Goal: Task Accomplishment & Management: Complete application form

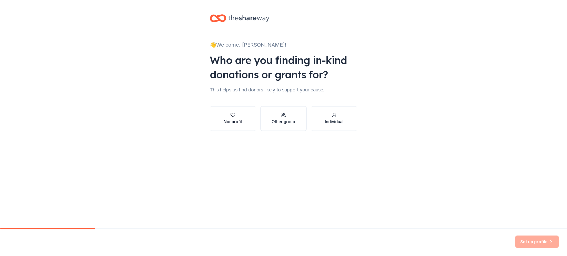
click at [231, 117] on icon "button" at bounding box center [232, 115] width 5 height 5
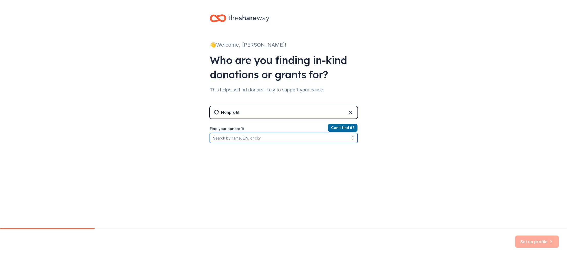
click at [259, 138] on input "Find your nonprofit" at bounding box center [284, 138] width 148 height 10
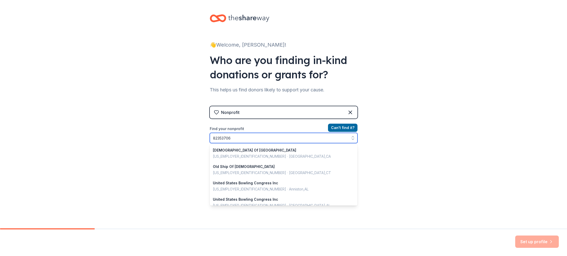
type input "823537063"
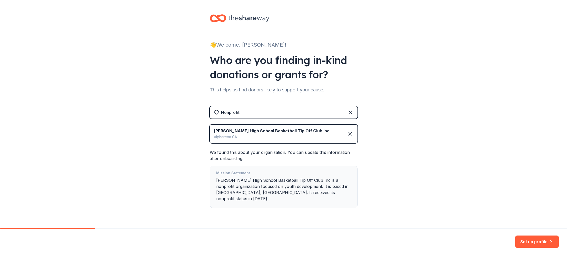
scroll to position [8, 0]
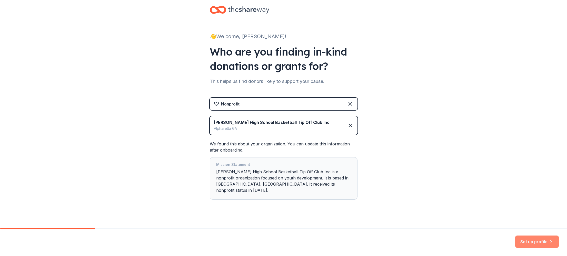
click at [523, 239] on button "Set up profile" at bounding box center [537, 242] width 44 height 12
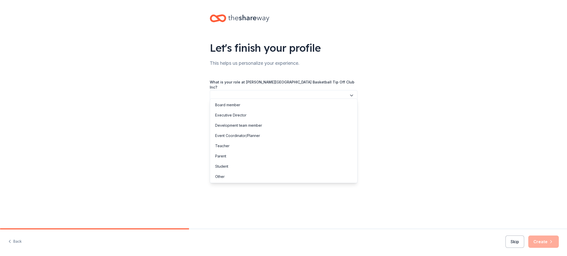
click at [305, 94] on button "button" at bounding box center [284, 95] width 148 height 11
click at [304, 153] on div "Parent" at bounding box center [283, 156] width 145 height 10
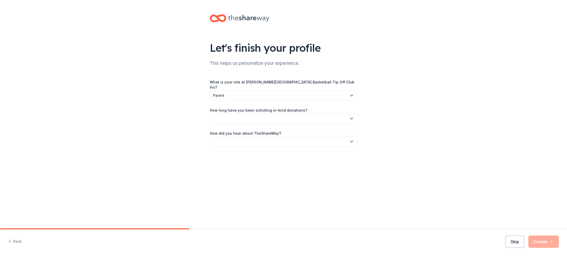
click at [285, 113] on button "button" at bounding box center [284, 118] width 148 height 11
click at [284, 127] on div "This is my first time!" at bounding box center [283, 128] width 145 height 10
click at [283, 136] on button "button" at bounding box center [284, 141] width 148 height 11
click at [277, 161] on div "Online search" at bounding box center [283, 161] width 145 height 10
click at [544, 239] on button "Create" at bounding box center [543, 242] width 30 height 12
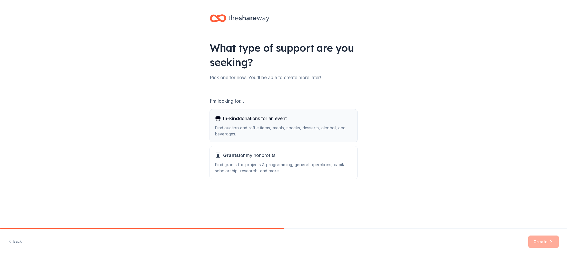
click at [259, 125] on div "Find auction and raffle items, meals, snacks, desserts, alcohol, and beverages." at bounding box center [283, 131] width 137 height 12
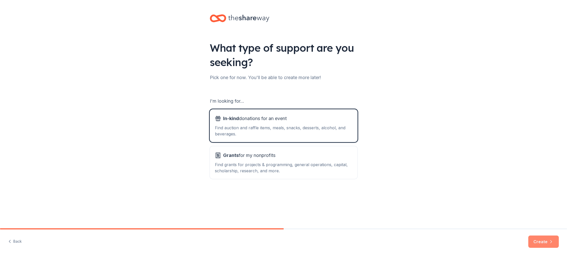
click at [553, 242] on button "Create" at bounding box center [543, 242] width 30 height 12
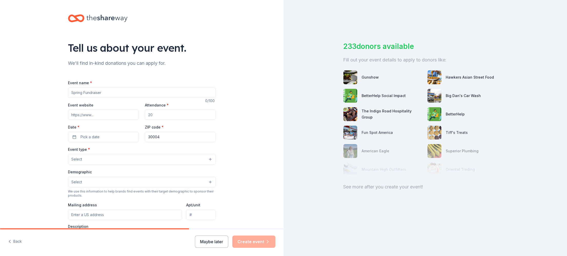
click at [103, 93] on input "Event name *" at bounding box center [142, 93] width 148 height 10
type input "[PERSON_NAME][GEOGRAPHIC_DATA] Sneaker Ball"
click at [103, 114] on input "Event website" at bounding box center [103, 115] width 71 height 10
paste input "[URL][DOMAIN_NAME]"
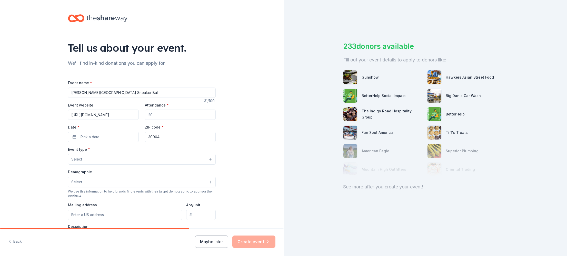
type input "[URL][DOMAIN_NAME]"
click at [158, 116] on input "Attendance *" at bounding box center [180, 115] width 71 height 10
type input "2"
type input "250"
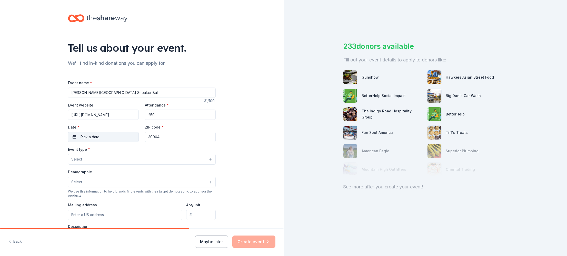
click at [127, 135] on button "Pick a date" at bounding box center [103, 137] width 71 height 10
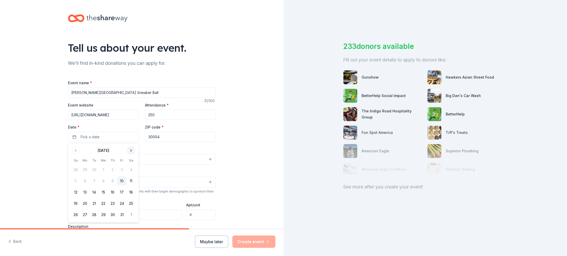
click at [133, 150] on button "Go to next month" at bounding box center [130, 150] width 7 height 7
click at [132, 190] on button "15" at bounding box center [130, 192] width 9 height 9
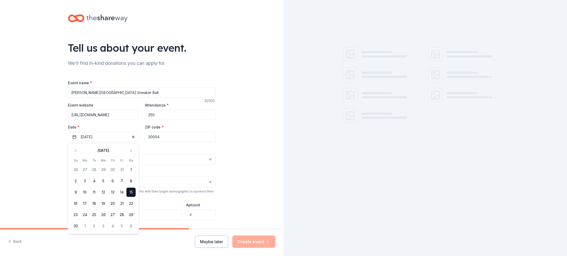
click at [232, 141] on div "Tell us about your event. We'll find in-kind donations you can apply for. Event…" at bounding box center [141, 170] width 283 height 341
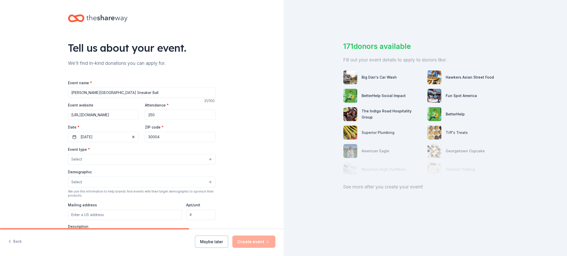
click at [201, 159] on button "Select" at bounding box center [142, 159] width 148 height 11
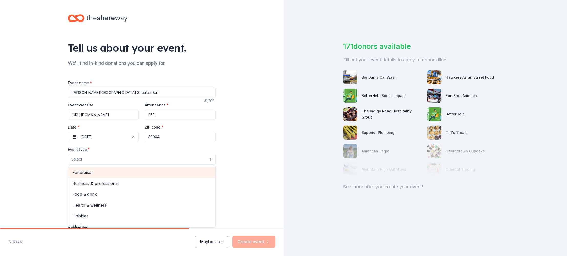
click at [184, 172] on span "Fundraiser" at bounding box center [141, 172] width 139 height 7
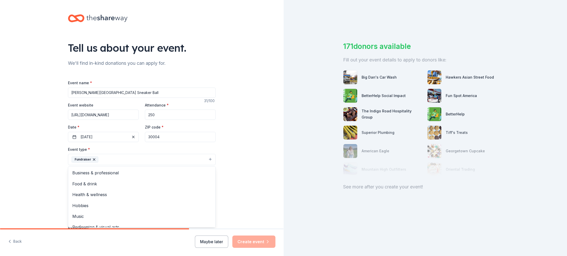
click at [247, 164] on div "Tell us about your event. We'll find in-kind donations you can apply for. Event…" at bounding box center [141, 171] width 283 height 342
click at [210, 182] on button "Select" at bounding box center [142, 182] width 148 height 11
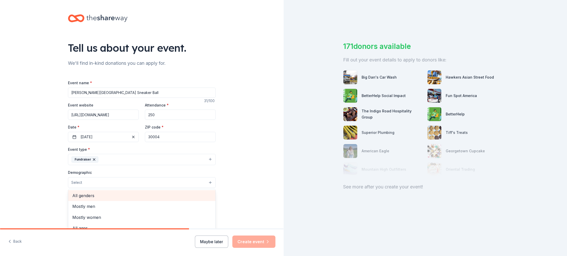
click at [86, 196] on span "All genders" at bounding box center [141, 195] width 139 height 7
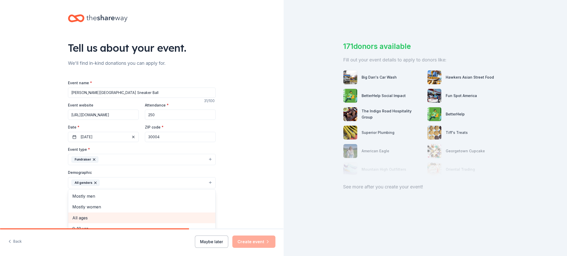
click at [125, 216] on span "All ages" at bounding box center [141, 218] width 139 height 7
click at [269, 191] on div "Tell us about your event. We'll find in-kind donations you can apply for. Event…" at bounding box center [141, 171] width 283 height 342
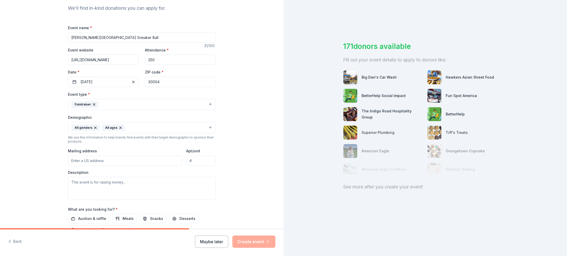
scroll to position [56, 0]
click at [106, 160] on input "Mailing address" at bounding box center [125, 160] width 114 height 10
type input "[STREET_ADDRESS][PERSON_NAME]"
click at [107, 184] on textarea at bounding box center [142, 188] width 148 height 23
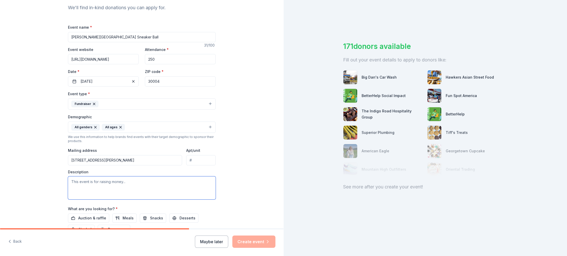
paste textarea "On behalf of the [PERSON_NAME] High School Boys Basketball Program, we are exci…"
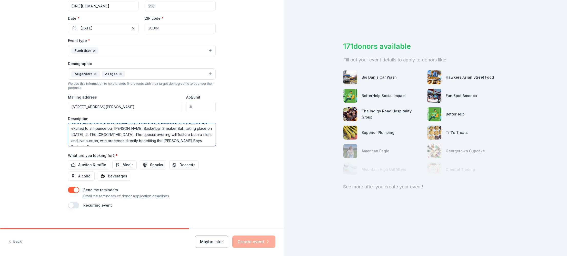
scroll to position [114, 0]
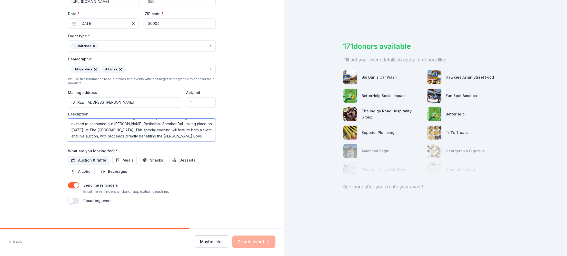
type textarea "On behalf of the [PERSON_NAME] High School Boys Basketball Program, we are exci…"
click at [95, 159] on span "Auction & raffle" at bounding box center [92, 160] width 28 height 6
click at [259, 239] on button "Create event" at bounding box center [253, 242] width 43 height 12
